Goal: Find specific page/section: Find specific page/section

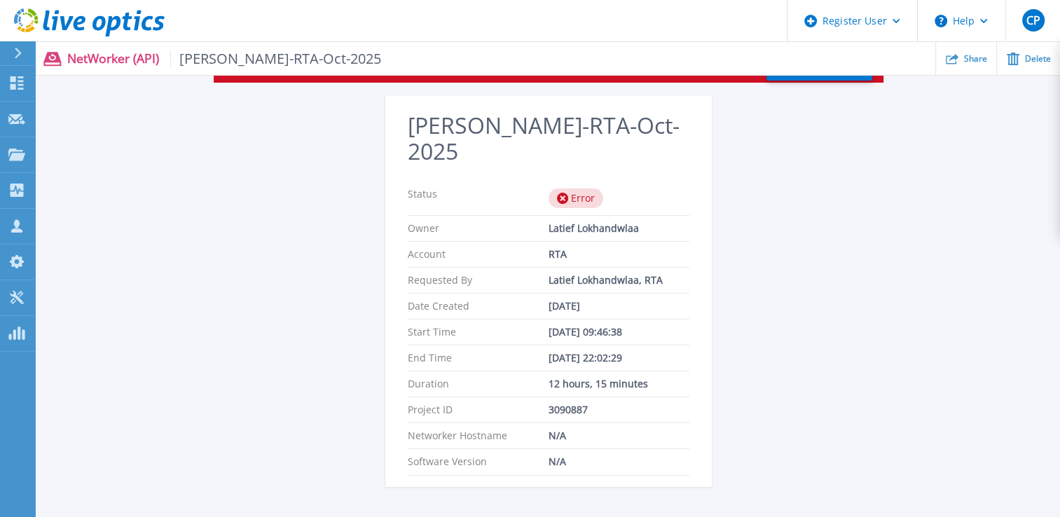
scroll to position [53, 0]
click at [549, 370] on div "Duration 12 hours, 15 minutes" at bounding box center [549, 383] width 282 height 26
click at [549, 221] on div "Latief Lokhandwlaa" at bounding box center [619, 226] width 141 height 11
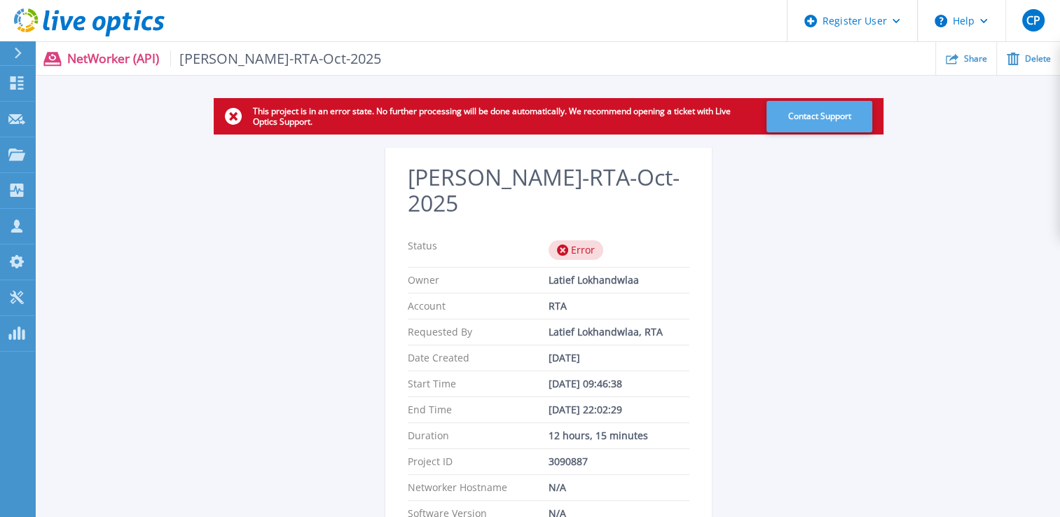
click at [800, 111] on button "Contact Support" at bounding box center [820, 117] width 106 height 32
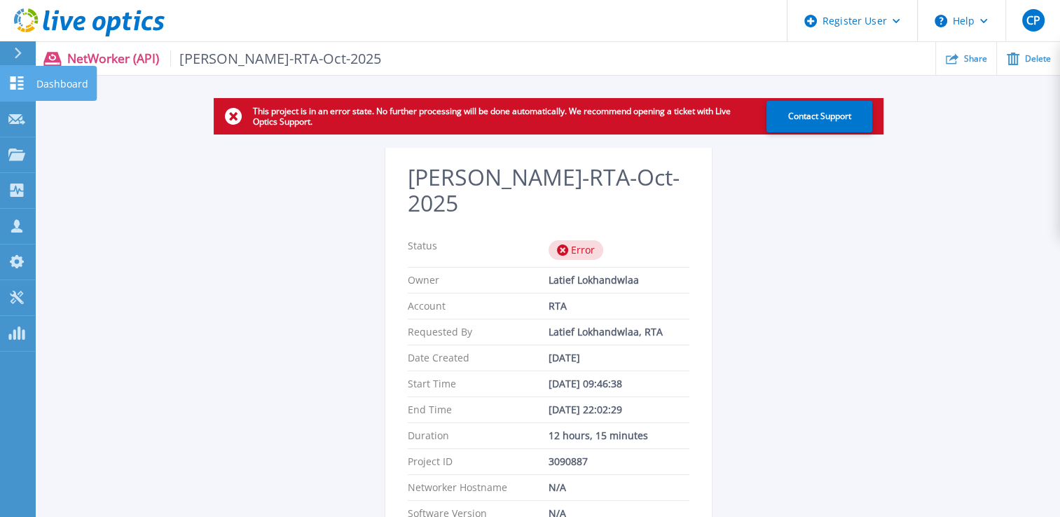
click at [51, 86] on p "Dashboard" at bounding box center [62, 84] width 52 height 36
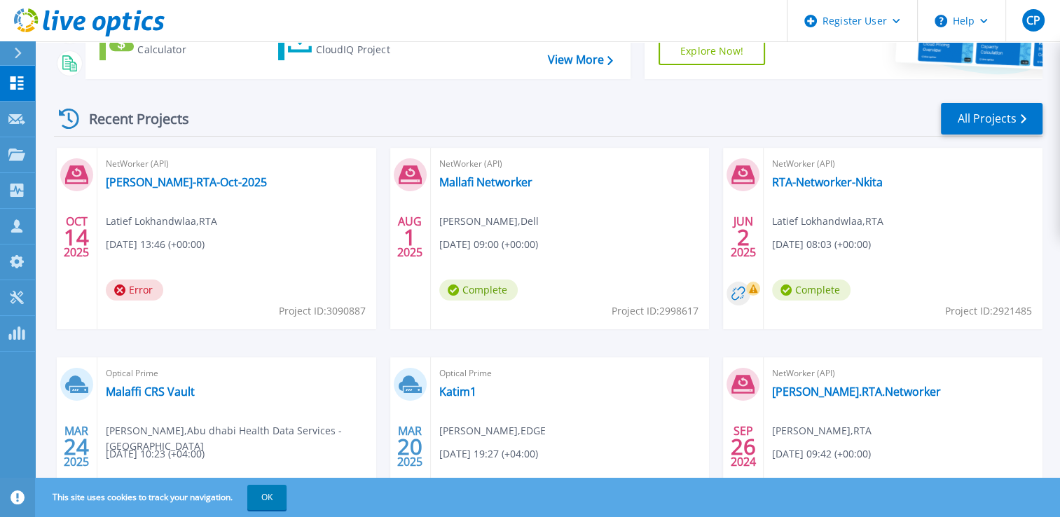
scroll to position [157, 0]
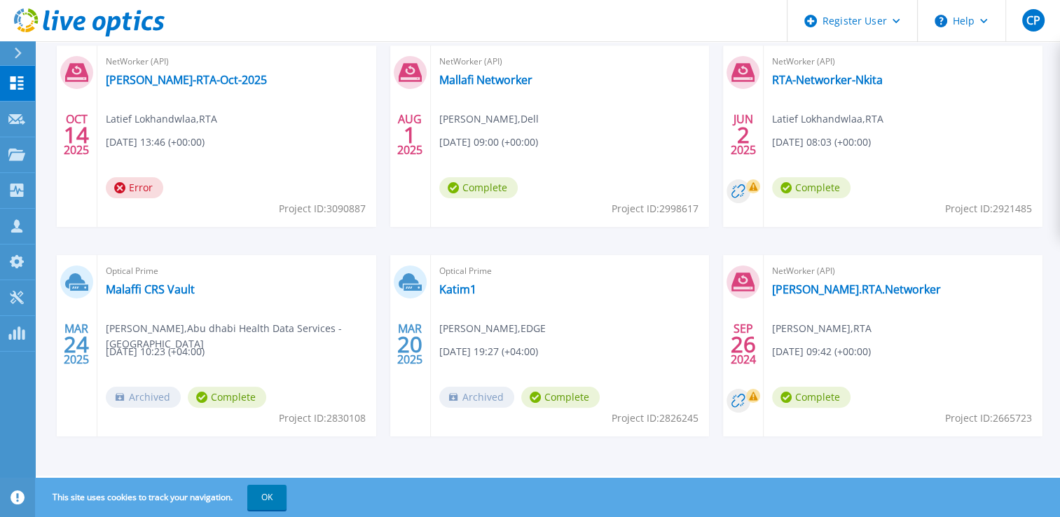
click at [991, 356] on div "NetWorker (API) Karim.RTA.Networker Latief Lokhandwala , RTA 09/26/2024, 09:42 …" at bounding box center [903, 346] width 279 height 182
